Goal: Task Accomplishment & Management: Manage account settings

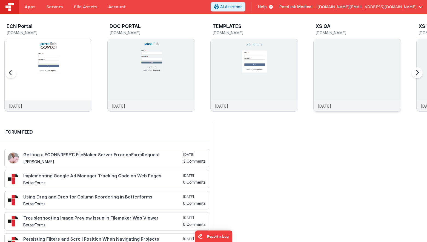
click at [330, 63] on img at bounding box center [357, 82] width 87 height 87
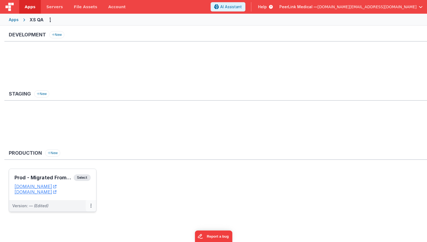
click at [92, 207] on button at bounding box center [91, 206] width 10 height 12
click at [66, 219] on link "Edit" at bounding box center [72, 219] width 48 height 10
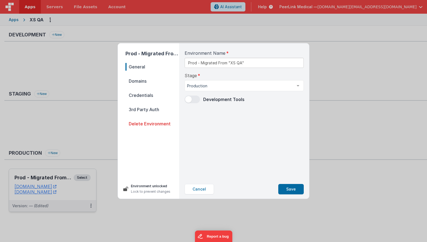
click at [143, 95] on span "Credentials" at bounding box center [153, 96] width 54 height 8
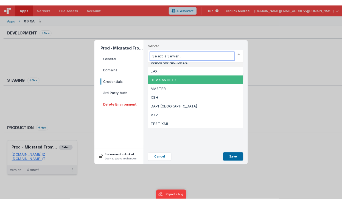
scroll to position [6, 0]
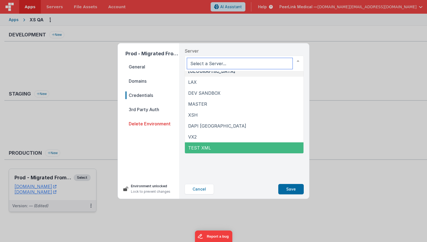
click at [200, 146] on span "TEST XML" at bounding box center [199, 147] width 23 height 5
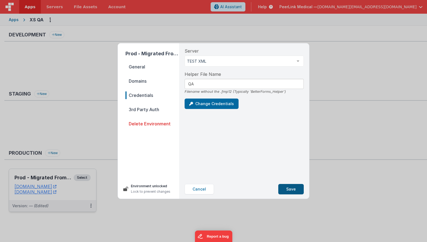
click at [286, 189] on button "Save" at bounding box center [290, 189] width 25 height 10
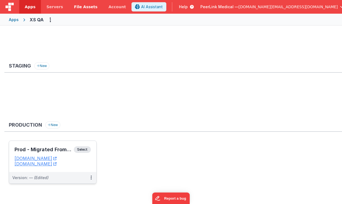
scroll to position [28, 0]
click at [90, 179] on button at bounding box center [91, 178] width 10 height 12
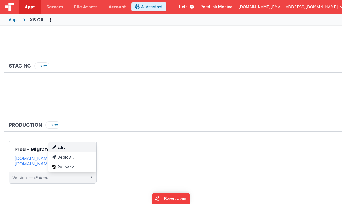
click at [65, 146] on link "Edit" at bounding box center [72, 148] width 48 height 10
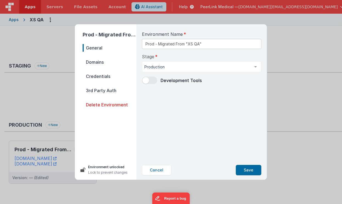
click at [98, 75] on span "Credentials" at bounding box center [110, 77] width 54 height 8
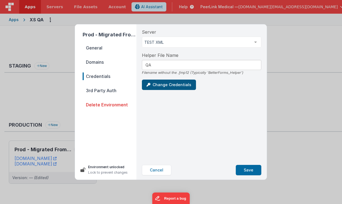
click at [174, 85] on button "Change Credentials" at bounding box center [169, 85] width 54 height 10
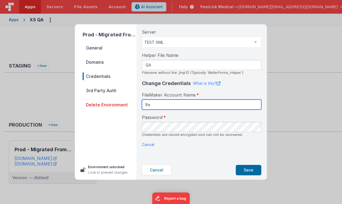
type input "B"
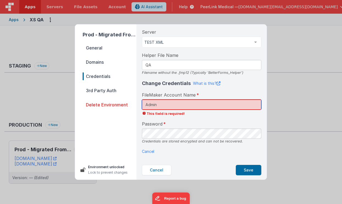
type input "Admin"
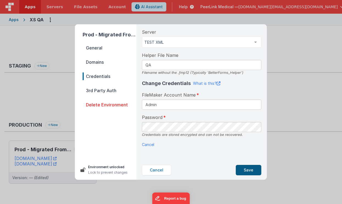
click at [253, 168] on button "Save" at bounding box center [247, 170] width 25 height 10
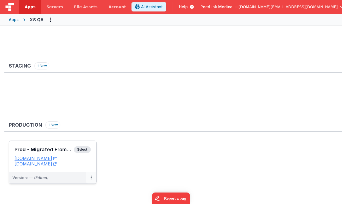
click at [91, 178] on icon at bounding box center [90, 178] width 1 height 0
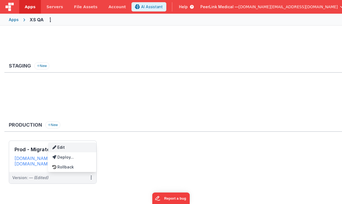
click at [73, 148] on link "Edit" at bounding box center [72, 148] width 48 height 10
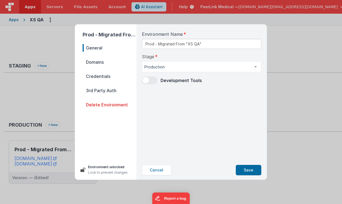
click at [109, 79] on span "Credentials" at bounding box center [110, 77] width 54 height 8
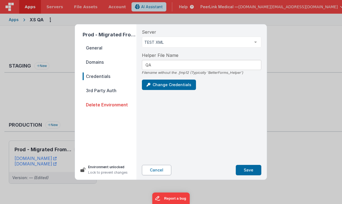
click at [158, 167] on button "Cancel" at bounding box center [156, 170] width 29 height 10
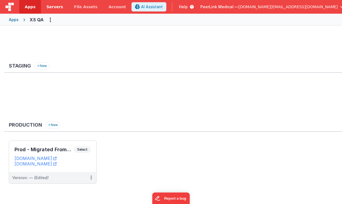
click at [56, 7] on span "Servers" at bounding box center [54, 6] width 16 height 5
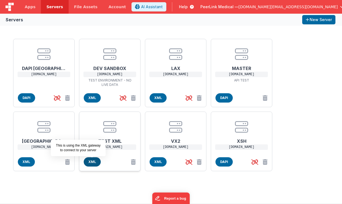
click at [94, 160] on span "XML" at bounding box center [92, 162] width 17 height 9
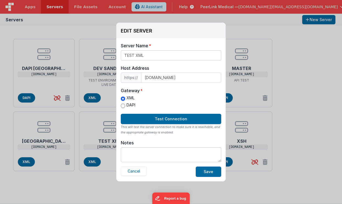
click at [124, 106] on input "DAPI" at bounding box center [123, 106] width 4 height 4
radio input "true"
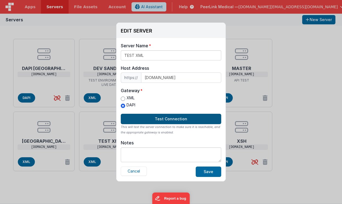
click at [148, 118] on button "Test Connection" at bounding box center [171, 119] width 100 height 10
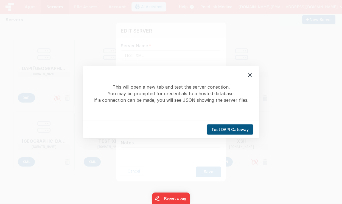
click at [225, 130] on button "Test DAPI Gateway" at bounding box center [229, 130] width 47 height 10
click at [250, 75] on icon at bounding box center [250, 75] width 4 height 4
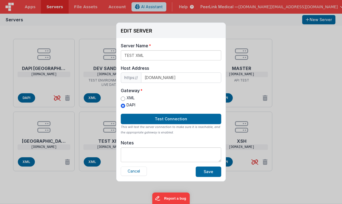
click at [123, 97] on input "XML" at bounding box center [123, 99] width 4 height 4
radio input "true"
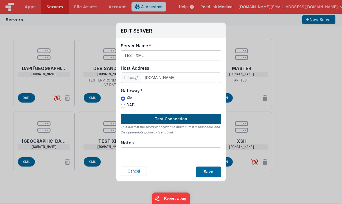
click at [153, 119] on button "Test Connection" at bounding box center [171, 119] width 100 height 10
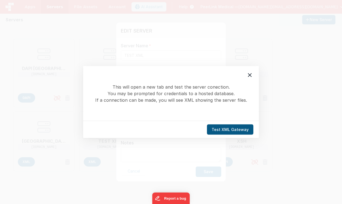
click at [227, 132] on button "Test XML Gateway" at bounding box center [230, 130] width 46 height 10
click at [249, 74] on icon at bounding box center [249, 75] width 7 height 7
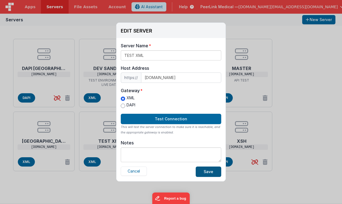
click at [204, 173] on button "Save" at bounding box center [207, 172] width 25 height 10
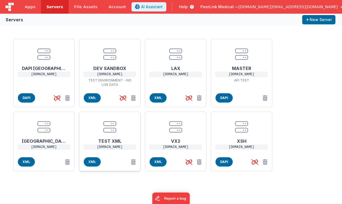
click at [125, 136] on h1 "TEST XML" at bounding box center [110, 139] width 44 height 11
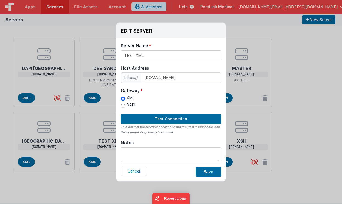
scroll to position [1, 0]
click at [207, 172] on button "Save" at bounding box center [207, 172] width 25 height 10
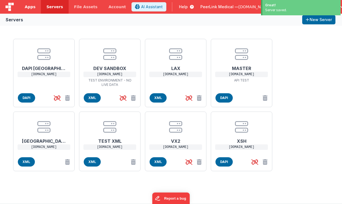
click at [31, 7] on span "Apps" at bounding box center [30, 6] width 11 height 5
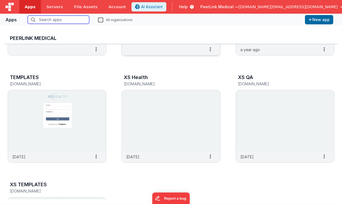
scroll to position [411, 0]
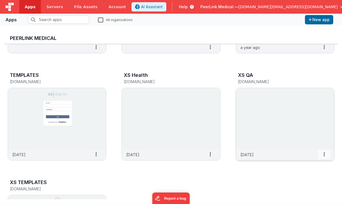
click at [322, 155] on span at bounding box center [323, 154] width 13 height 9
click at [311, 163] on span "Settings" at bounding box center [309, 164] width 15 height 5
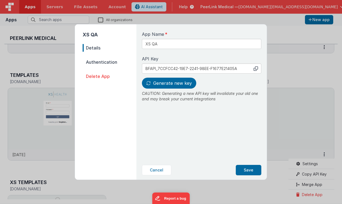
click at [107, 62] on span "Authentication" at bounding box center [110, 62] width 54 height 8
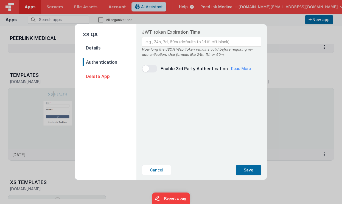
click at [96, 48] on span "Details" at bounding box center [110, 48] width 54 height 8
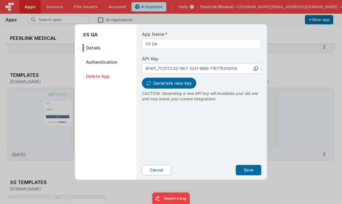
click at [158, 171] on button "Cancel" at bounding box center [156, 170] width 29 height 10
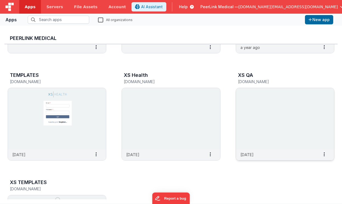
click at [247, 105] on img at bounding box center [285, 118] width 98 height 61
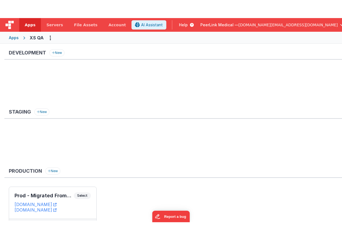
scroll to position [28, 0]
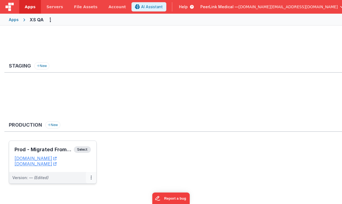
click at [89, 176] on button at bounding box center [91, 178] width 10 height 12
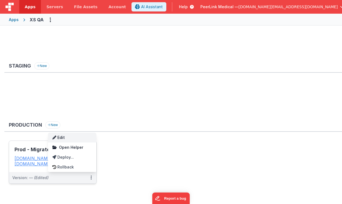
click at [62, 139] on link "Edit" at bounding box center [72, 138] width 48 height 10
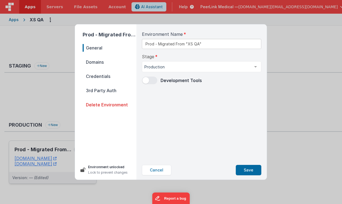
click at [103, 74] on span "Credentials" at bounding box center [110, 77] width 54 height 8
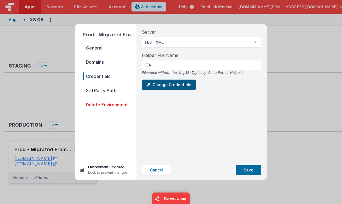
click at [160, 88] on button "Change Credentials" at bounding box center [169, 85] width 54 height 10
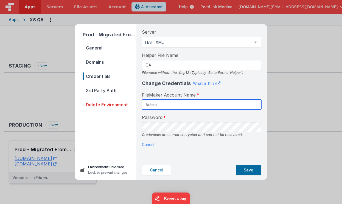
type input "Admin"
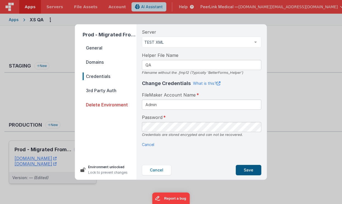
click at [246, 168] on button "Save" at bounding box center [247, 170] width 25 height 10
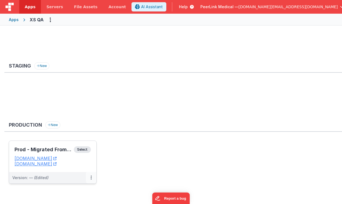
click at [90, 179] on button at bounding box center [91, 178] width 10 height 12
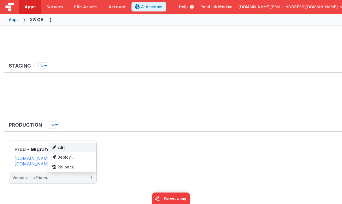
click at [73, 147] on link "Edit" at bounding box center [72, 148] width 48 height 10
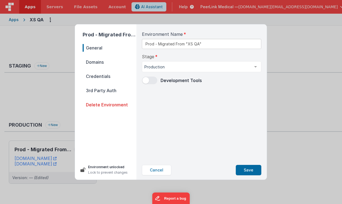
click at [105, 76] on span "Credentials" at bounding box center [110, 77] width 54 height 8
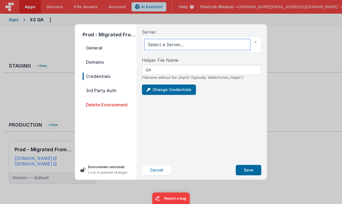
click at [166, 45] on div at bounding box center [201, 45] width 119 height 16
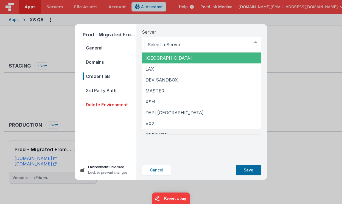
click at [162, 59] on span "[GEOGRAPHIC_DATA]" at bounding box center [201, 58] width 119 height 11
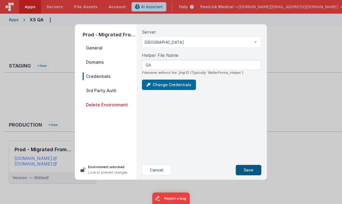
click at [245, 169] on button "Save" at bounding box center [247, 170] width 25 height 10
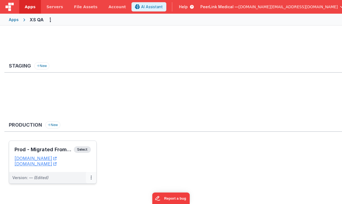
click at [91, 178] on icon at bounding box center [90, 178] width 1 height 0
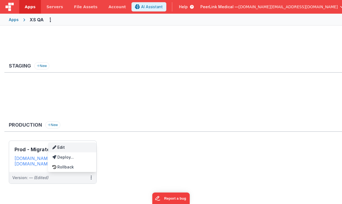
click at [66, 149] on link "Edit" at bounding box center [72, 148] width 48 height 10
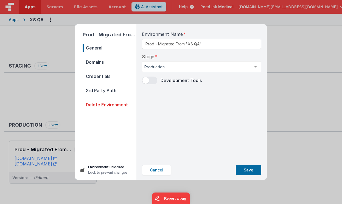
click at [103, 64] on span "Domains" at bounding box center [110, 62] width 54 height 8
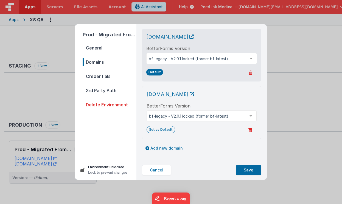
click at [102, 78] on span "Credentials" at bounding box center [110, 77] width 54 height 8
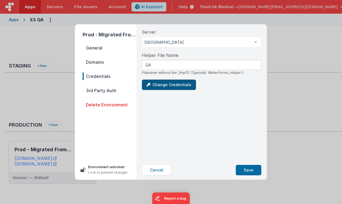
click at [164, 84] on button "Change Credentials" at bounding box center [169, 85] width 54 height 10
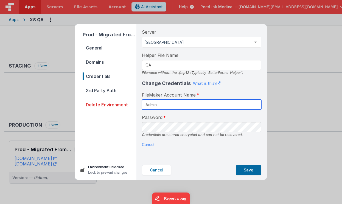
type input "Admin"
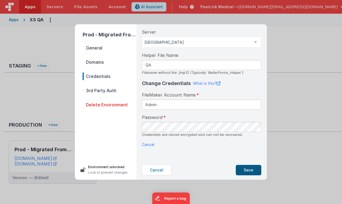
click at [241, 170] on button "Save" at bounding box center [247, 170] width 25 height 10
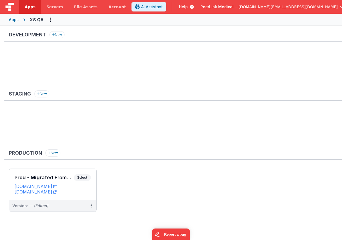
scroll to position [0, 0]
click at [92, 205] on button at bounding box center [91, 206] width 10 height 12
click at [92, 206] on div at bounding box center [171, 120] width 342 height 240
click at [90, 206] on icon at bounding box center [90, 206] width 1 height 0
click at [71, 218] on link "Edit" at bounding box center [72, 219] width 48 height 10
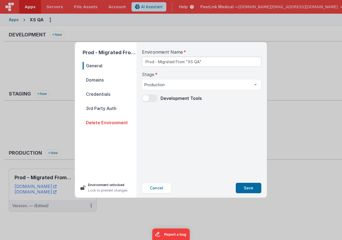
click at [104, 94] on span "Credentials" at bounding box center [110, 94] width 54 height 8
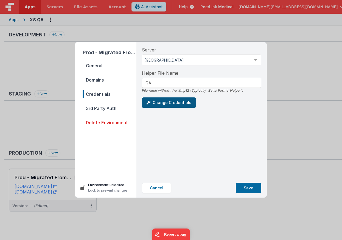
click at [164, 105] on button "Change Credentials" at bounding box center [169, 103] width 54 height 10
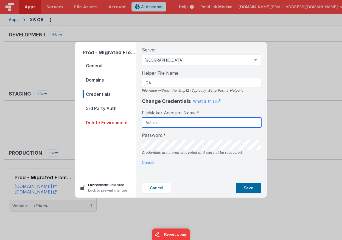
type input "Admin"
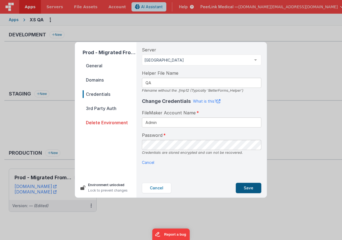
click at [250, 189] on button "Save" at bounding box center [247, 188] width 25 height 10
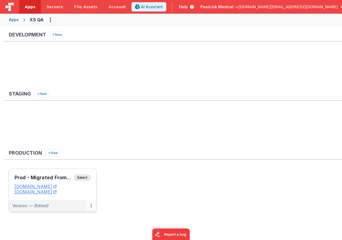
click at [89, 205] on button at bounding box center [91, 206] width 10 height 12
click at [65, 220] on link "Edit" at bounding box center [72, 219] width 48 height 10
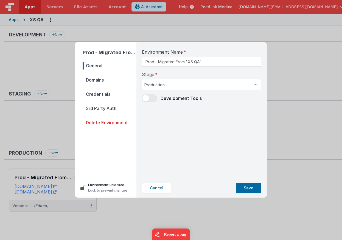
click at [100, 95] on span "Credentials" at bounding box center [110, 94] width 54 height 8
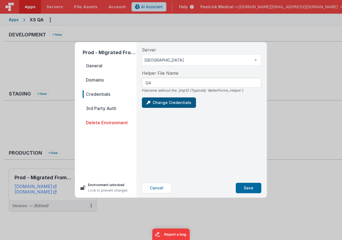
click at [161, 104] on button "Change Credentials" at bounding box center [169, 103] width 54 height 10
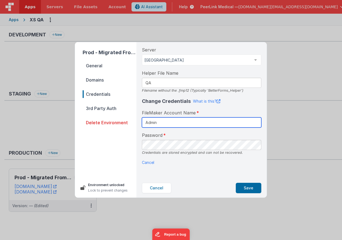
type input "Admin"
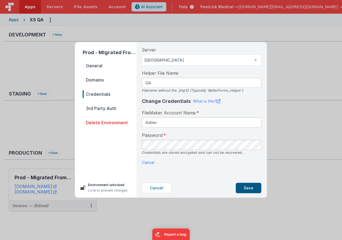
click at [240, 186] on button "Save" at bounding box center [247, 188] width 25 height 10
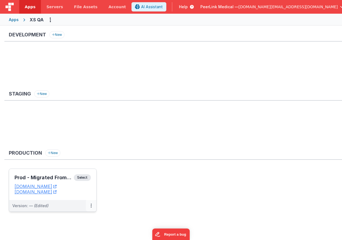
click at [89, 207] on button at bounding box center [91, 206] width 10 height 12
click at [70, 217] on link "Edit" at bounding box center [72, 219] width 48 height 10
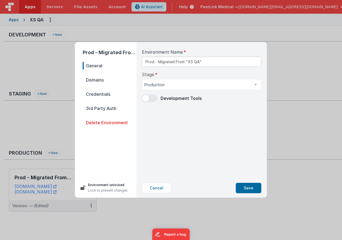
click at [111, 79] on span "Domains" at bounding box center [110, 80] width 54 height 8
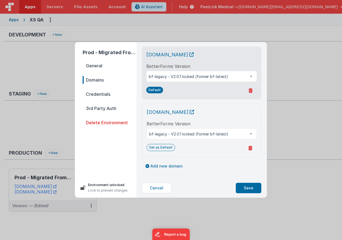
click at [106, 93] on span "Credentials" at bounding box center [110, 94] width 54 height 8
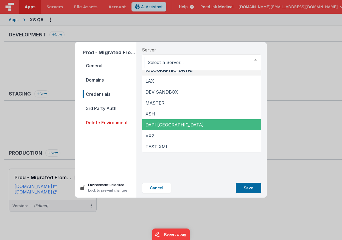
scroll to position [6, 0]
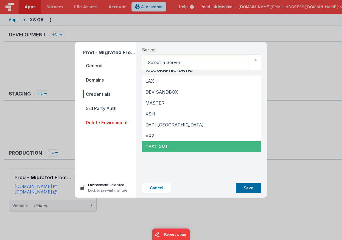
click at [161, 144] on span "TEST XML" at bounding box center [201, 146] width 119 height 11
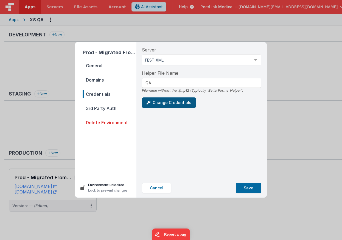
click at [183, 104] on button "Change Credentials" at bounding box center [169, 103] width 54 height 10
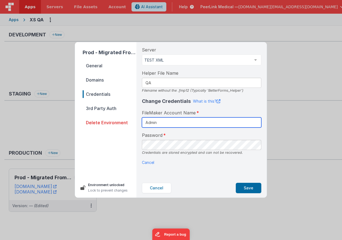
type input "Admin"
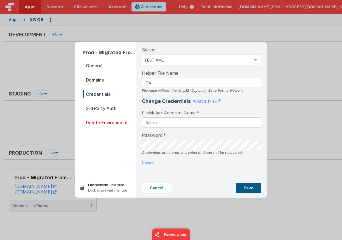
click at [243, 187] on button "Save" at bounding box center [247, 188] width 25 height 10
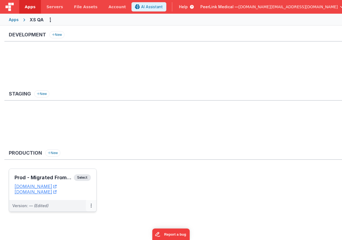
click at [89, 206] on button at bounding box center [91, 206] width 10 height 12
click at [73, 219] on link "Edit" at bounding box center [72, 219] width 48 height 10
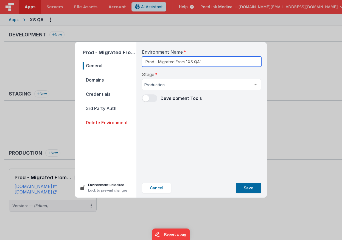
click at [181, 64] on input "Prod - Migrated From "XS QA"" at bounding box center [201, 62] width 119 height 10
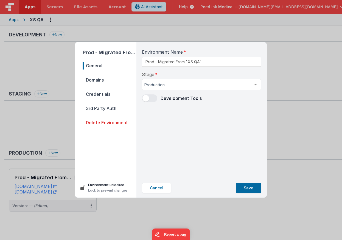
click at [101, 93] on span "Credentials" at bounding box center [110, 94] width 54 height 8
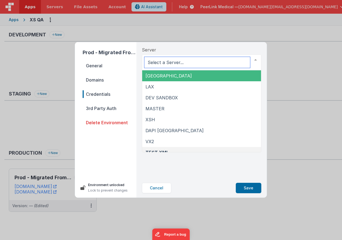
click at [160, 79] on span "[GEOGRAPHIC_DATA]" at bounding box center [201, 75] width 119 height 11
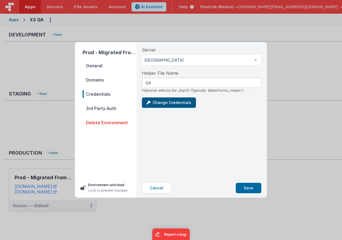
click at [168, 103] on button "Change Credentials" at bounding box center [169, 103] width 54 height 10
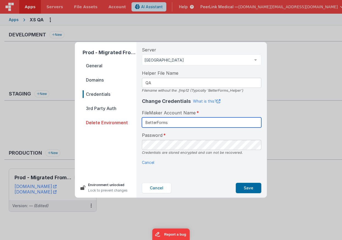
type input "BetterForms"
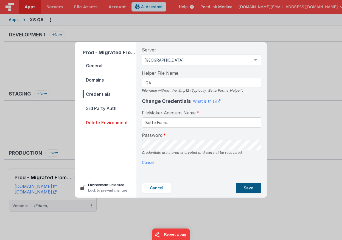
click at [251, 190] on button "Save" at bounding box center [247, 188] width 25 height 10
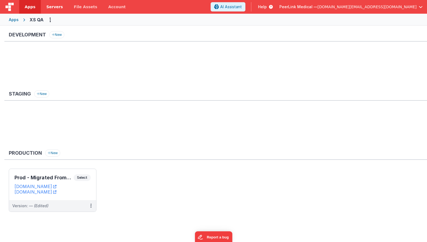
click at [54, 7] on span "Servers" at bounding box center [54, 6] width 16 height 5
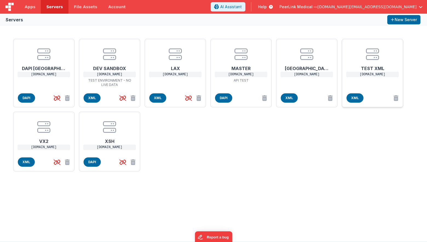
click at [358, 72] on p "[DOMAIN_NAME]" at bounding box center [372, 74] width 53 height 5
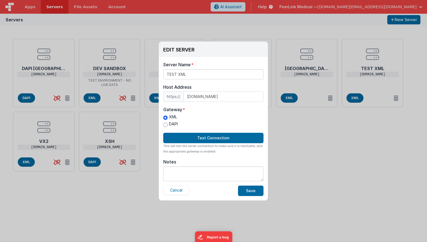
click at [165, 124] on input "DAPI" at bounding box center [165, 125] width 4 height 4
radio input "true"
click at [248, 192] on button "Save" at bounding box center [250, 191] width 25 height 10
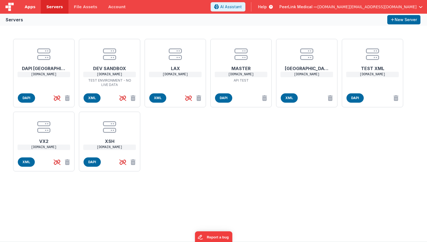
click at [30, 2] on link "Apps" at bounding box center [30, 7] width 22 height 14
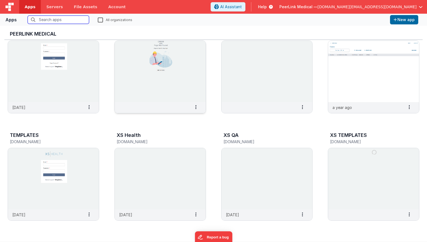
scroll to position [4, 0]
click at [302, 215] on icon at bounding box center [302, 215] width 1 height 0
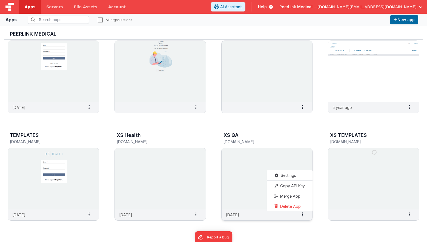
click at [284, 152] on img at bounding box center [267, 178] width 91 height 61
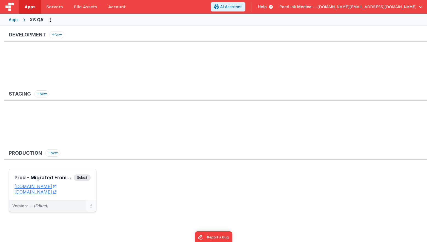
click at [89, 209] on button at bounding box center [91, 206] width 10 height 12
click at [67, 216] on link "Edit" at bounding box center [72, 219] width 48 height 10
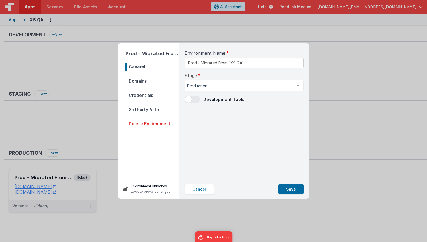
click at [150, 94] on span "Credentials" at bounding box center [153, 96] width 54 height 8
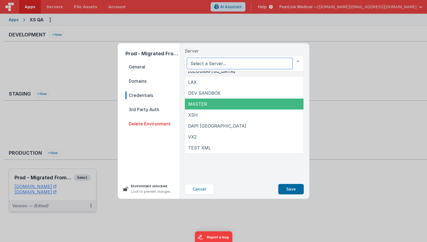
scroll to position [6, 0]
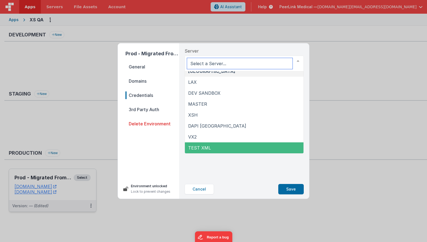
click at [204, 146] on span "TEST XML" at bounding box center [199, 147] width 23 height 5
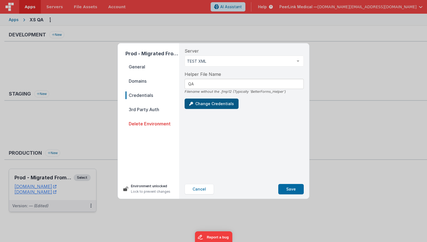
click at [209, 103] on button "Change Credentials" at bounding box center [212, 104] width 54 height 10
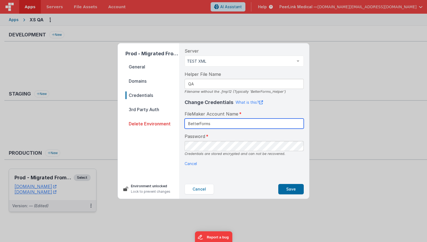
type input "BetterForms"
click at [289, 186] on button "Save" at bounding box center [290, 189] width 25 height 10
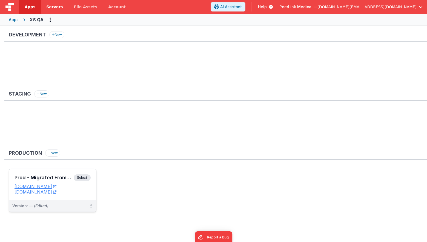
click at [53, 8] on span "Servers" at bounding box center [54, 6] width 16 height 5
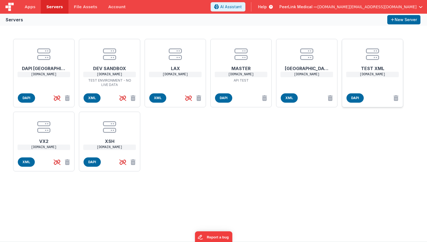
click at [378, 68] on h1 "TEST XML" at bounding box center [373, 66] width 44 height 11
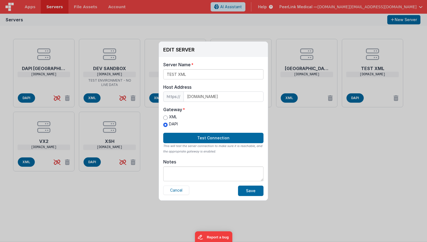
click at [166, 117] on input "XML" at bounding box center [165, 118] width 4 height 4
radio input "true"
click at [249, 194] on button "Save" at bounding box center [250, 191] width 25 height 10
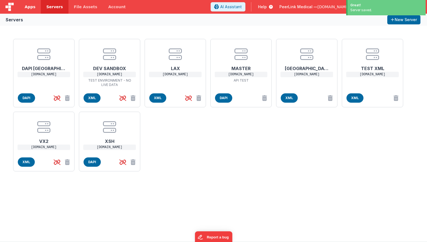
click at [33, 7] on span "Apps" at bounding box center [30, 6] width 11 height 5
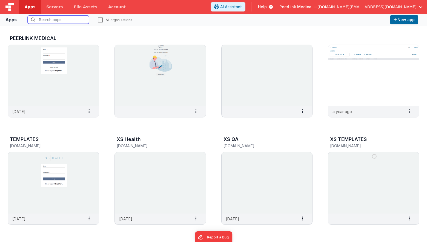
scroll to position [240, 0]
click at [288, 184] on img at bounding box center [267, 183] width 91 height 61
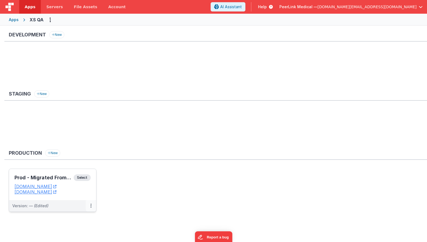
click at [90, 206] on icon at bounding box center [90, 206] width 1 height 0
click at [78, 215] on link "Edit" at bounding box center [72, 219] width 48 height 10
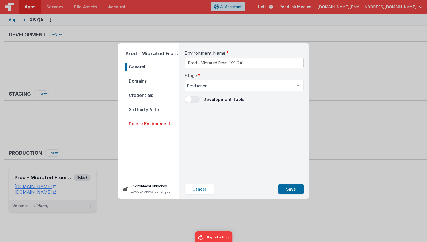
click at [151, 96] on span "Credentials" at bounding box center [153, 96] width 54 height 8
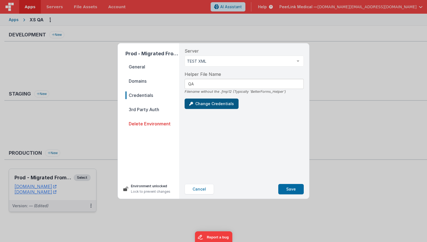
click at [212, 102] on button "Change Credentials" at bounding box center [212, 104] width 54 height 10
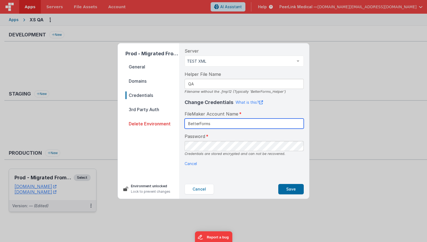
type input "BetterForms"
click at [290, 187] on button "Save" at bounding box center [290, 189] width 25 height 10
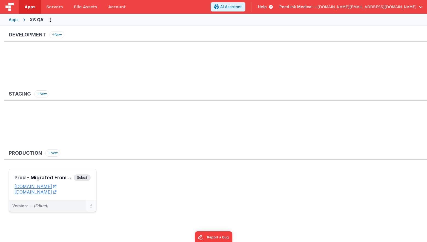
click at [91, 206] on icon at bounding box center [90, 206] width 1 height 0
click at [74, 216] on link "Edit" at bounding box center [72, 219] width 48 height 10
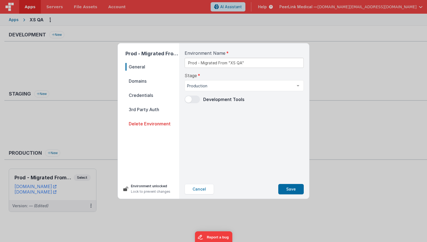
click at [149, 97] on span "Credentials" at bounding box center [153, 96] width 54 height 8
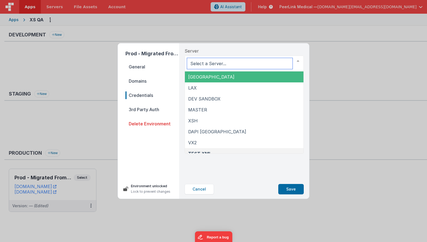
click at [204, 79] on span "[GEOGRAPHIC_DATA]" at bounding box center [244, 77] width 119 height 11
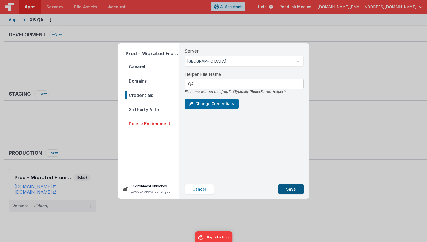
click at [285, 188] on button "Save" at bounding box center [290, 189] width 25 height 10
